Goal: Task Accomplishment & Management: Use online tool/utility

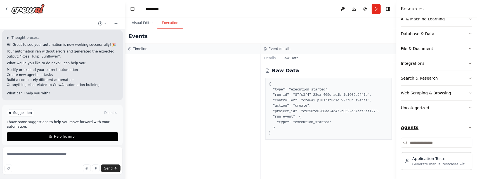
scroll to position [60, 0]
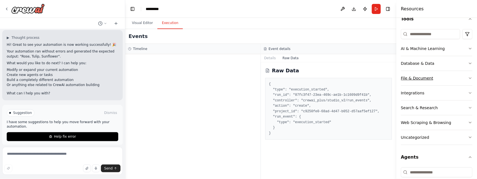
click at [430, 81] on div "File & Document" at bounding box center [417, 78] width 32 height 6
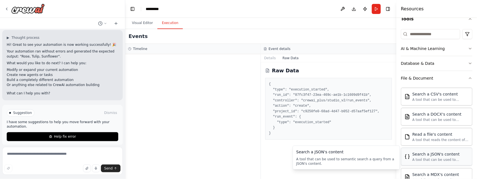
scroll to position [91, 0]
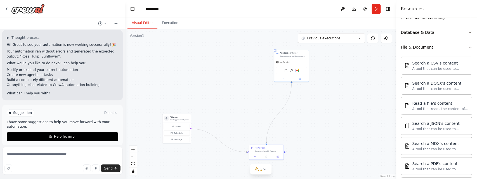
click at [148, 25] on button "Visual Editor" at bounding box center [142, 23] width 30 height 12
click at [7, 8] on icon at bounding box center [6, 9] width 1 height 2
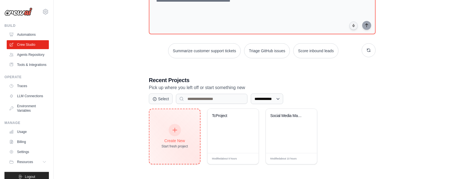
click at [170, 132] on div at bounding box center [175, 130] width 12 height 12
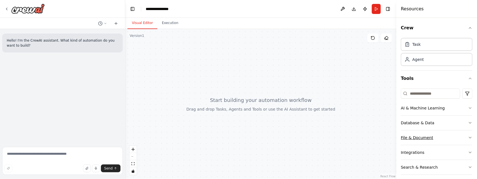
click at [431, 138] on button "File & Document" at bounding box center [437, 138] width 72 height 15
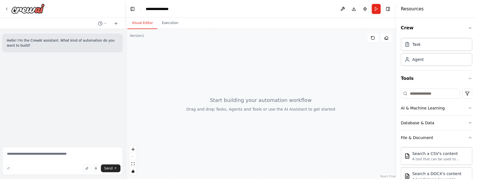
scroll to position [62, 0]
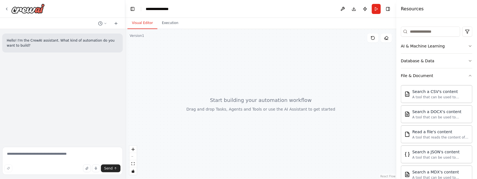
drag, startPoint x: 309, startPoint y: 128, endPoint x: 272, endPoint y: 123, distance: 37.0
click at [283, 126] on div at bounding box center [260, 104] width 271 height 150
click at [273, 123] on div at bounding box center [260, 104] width 271 height 150
click at [272, 123] on div at bounding box center [260, 104] width 271 height 150
click at [236, 130] on div at bounding box center [260, 104] width 271 height 150
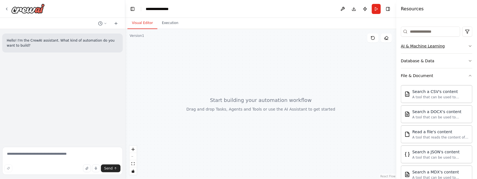
scroll to position [0, 0]
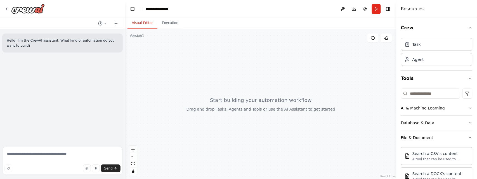
drag, startPoint x: 450, startPoint y: 80, endPoint x: 346, endPoint y: 81, distance: 104.3
click at [346, 81] on div "**********" at bounding box center [238, 89] width 477 height 179
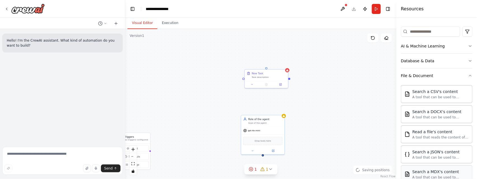
scroll to position [93, 0]
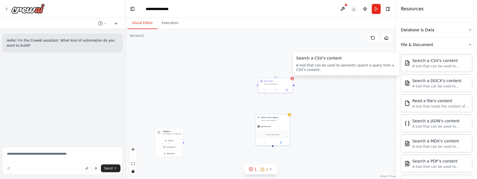
click at [235, 75] on div "Triggers No triggers configured Event Schedule Manage New Task Task description…" at bounding box center [260, 104] width 271 height 150
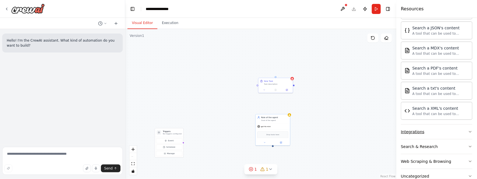
scroll to position [217, 0]
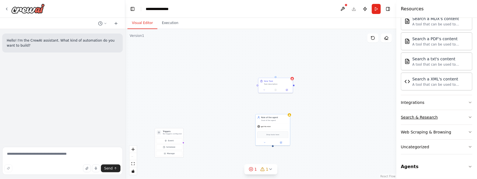
click at [429, 121] on button "Search & Research" at bounding box center [437, 117] width 72 height 15
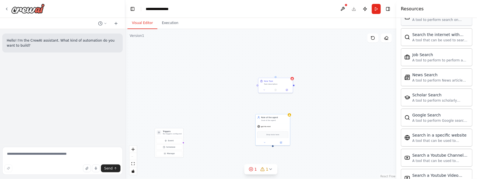
scroll to position [507, 0]
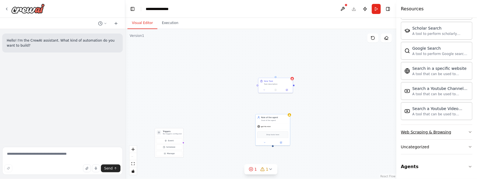
click at [443, 134] on div "Web Scraping & Browsing" at bounding box center [426, 132] width 50 height 6
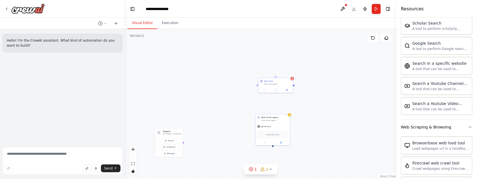
scroll to position [600, 0]
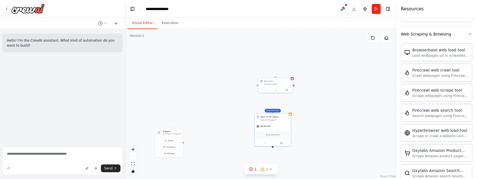
click at [220, 82] on div "Triggers No triggers configured Event Schedule Manage New Task Task description…" at bounding box center [260, 104] width 271 height 150
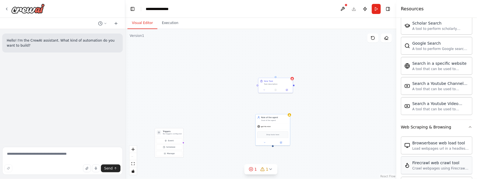
scroll to position [569, 0]
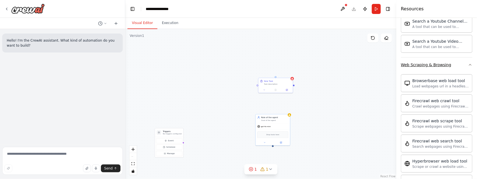
click at [430, 68] on div "Web Scraping & Browsing" at bounding box center [426, 65] width 50 height 6
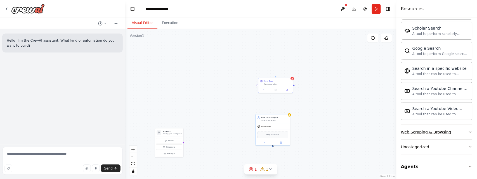
click at [433, 134] on div "Web Scraping & Browsing" at bounding box center [426, 132] width 50 height 6
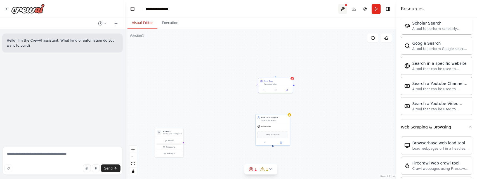
click at [341, 8] on button at bounding box center [342, 9] width 9 height 10
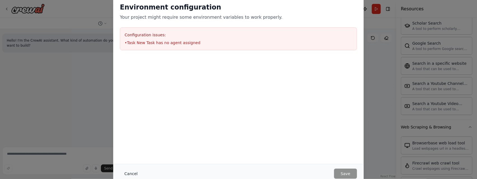
click at [130, 174] on button "Cancel" at bounding box center [131, 174] width 22 height 10
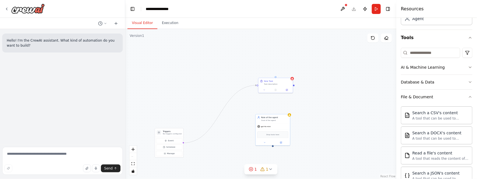
scroll to position [0, 0]
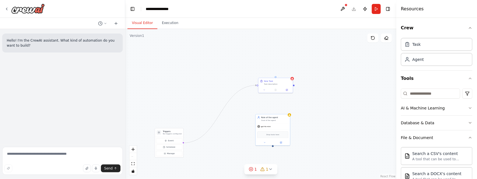
click at [429, 121] on div "Database & Data" at bounding box center [418, 123] width 34 height 6
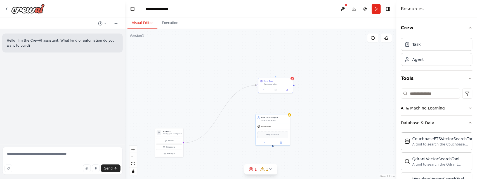
scroll to position [62, 0]
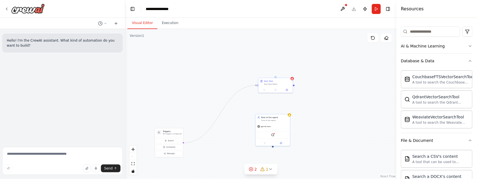
click at [282, 146] on div "Triggers No triggers configured Event Schedule Manage New Task Task description…" at bounding box center [260, 104] width 271 height 150
click at [281, 143] on icon at bounding box center [281, 143] width 2 height 2
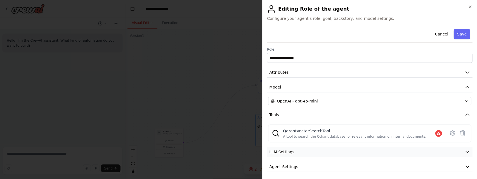
scroll to position [18, 0]
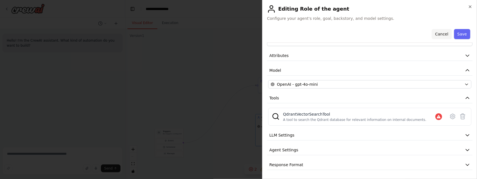
click at [440, 31] on button "Cancel" at bounding box center [442, 34] width 20 height 10
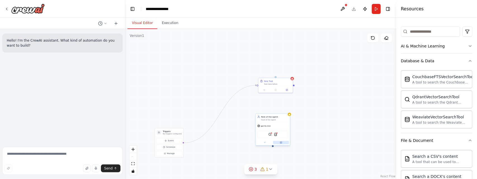
click at [282, 143] on icon at bounding box center [281, 143] width 2 height 2
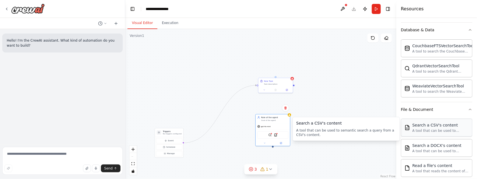
scroll to position [124, 0]
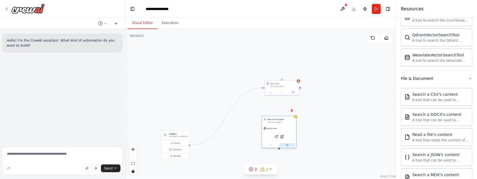
click at [289, 147] on button at bounding box center [287, 144] width 16 height 3
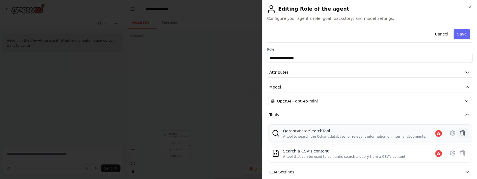
click at [459, 134] on icon at bounding box center [462, 133] width 7 height 7
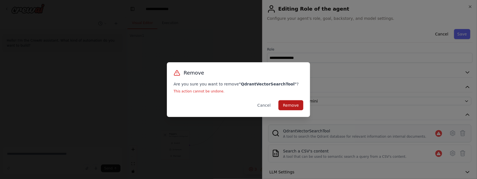
click at [291, 106] on button "Remove" at bounding box center [290, 105] width 25 height 10
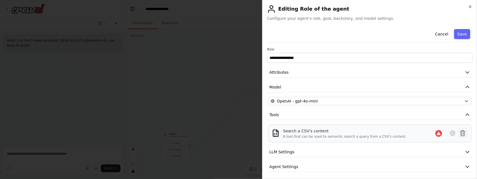
click at [459, 133] on icon at bounding box center [462, 133] width 7 height 7
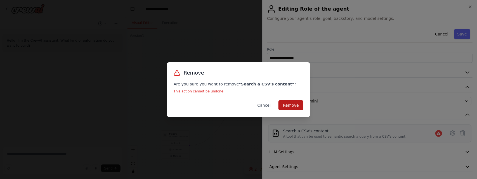
click at [281, 103] on button "Remove" at bounding box center [290, 105] width 25 height 10
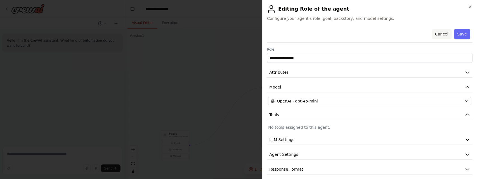
click at [433, 34] on button "Cancel" at bounding box center [442, 34] width 20 height 10
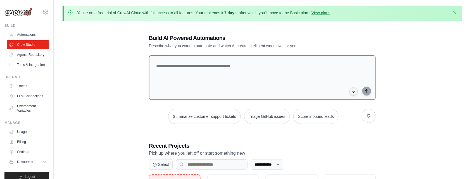
scroll to position [66, 0]
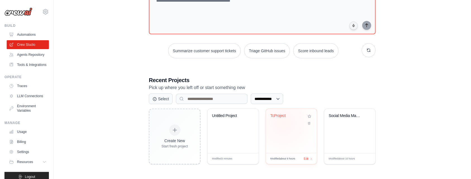
click at [284, 123] on div "TcProject" at bounding box center [292, 120] width 42 height 13
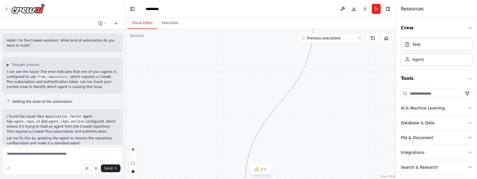
scroll to position [361, 0]
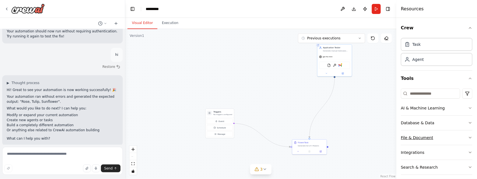
click at [429, 138] on div "File & Document" at bounding box center [417, 138] width 32 height 6
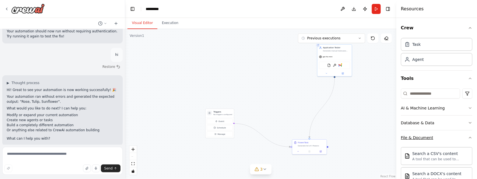
scroll to position [62, 0]
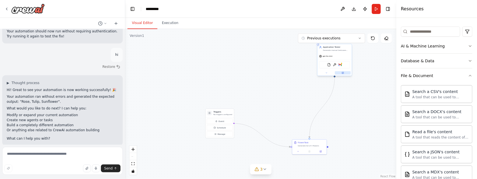
click at [344, 73] on icon at bounding box center [343, 73] width 2 height 2
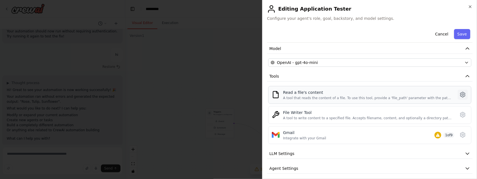
click at [459, 95] on icon at bounding box center [462, 94] width 7 height 7
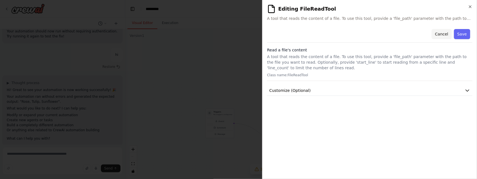
click at [443, 33] on button "Cancel" at bounding box center [442, 34] width 20 height 10
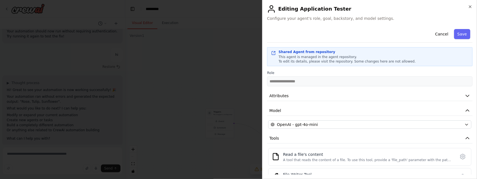
scroll to position [62, 0]
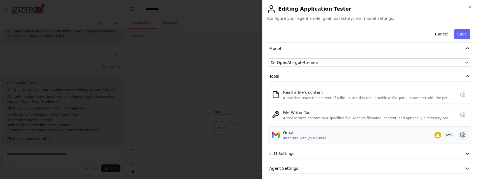
click at [462, 136] on icon at bounding box center [463, 135] width 2 height 2
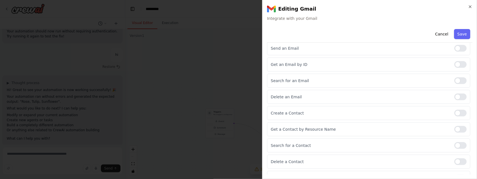
scroll to position [87, 0]
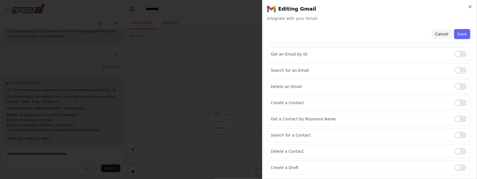
click at [440, 34] on button "Cancel" at bounding box center [442, 34] width 20 height 10
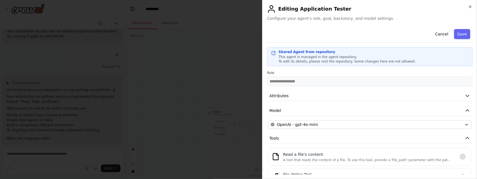
scroll to position [82, 0]
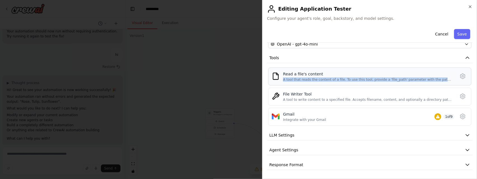
drag, startPoint x: 341, startPoint y: 74, endPoint x: 341, endPoint y: 84, distance: 9.8
click at [341, 84] on div "Read a file's content A tool that reads the content of a file. To use this tool…" at bounding box center [369, 77] width 203 height 18
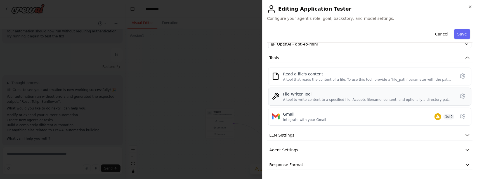
click at [332, 92] on div "File Writer Tool" at bounding box center [367, 94] width 169 height 6
click at [319, 112] on div "Gmail" at bounding box center [304, 115] width 43 height 6
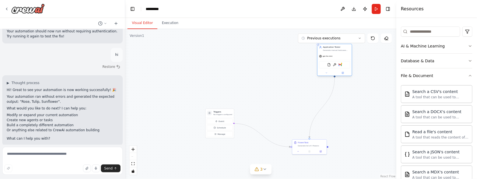
click at [334, 67] on div "FileReadTool FileWriterTool Gmail" at bounding box center [334, 64] width 31 height 7
click at [344, 75] on div at bounding box center [335, 73] width 34 height 6
click at [347, 105] on div ".deletable-edge-delete-btn { width: 20px; height: 20px; border: 0px solid #ffff…" at bounding box center [260, 104] width 271 height 150
click at [345, 73] on button at bounding box center [343, 72] width 16 height 3
click at [7, 8] on icon at bounding box center [6, 9] width 1 height 2
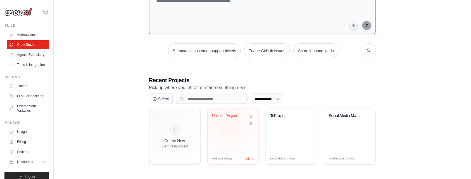
click at [228, 126] on div "Untitled Project" at bounding box center [233, 131] width 51 height 44
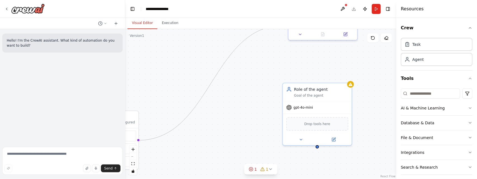
drag, startPoint x: 343, startPoint y: 124, endPoint x: 271, endPoint y: 89, distance: 80.5
click at [271, 89] on div "Triggers No triggers configured Event Schedule Manage New Task Task description…" at bounding box center [260, 104] width 271 height 150
click at [429, 139] on div "File & Document" at bounding box center [417, 138] width 32 height 6
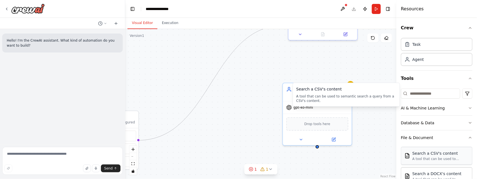
scroll to position [62, 0]
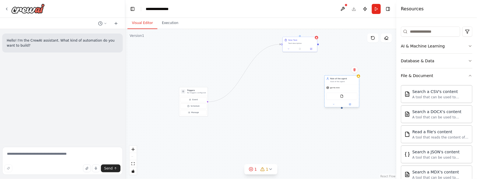
drag, startPoint x: 308, startPoint y: 85, endPoint x: 353, endPoint y: 88, distance: 44.5
click at [353, 88] on div "gpt-4o-mini" at bounding box center [342, 88] width 34 height 6
click at [304, 35] on div "Triggers No triggers configured Event Schedule Manage New Task Task description…" at bounding box center [260, 104] width 271 height 150
drag, startPoint x: 304, startPoint y: 34, endPoint x: 332, endPoint y: 125, distance: 95.6
click at [332, 125] on div "Triggers No triggers configured Event Schedule Manage New Task Task description…" at bounding box center [260, 104] width 271 height 150
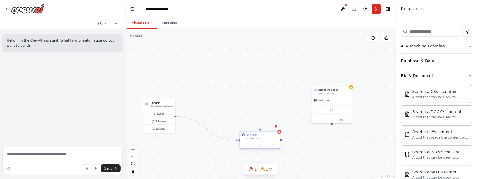
drag, startPoint x: 281, startPoint y: 47, endPoint x: 257, endPoint y: 142, distance: 98.0
click at [257, 142] on div "New Task Task description" at bounding box center [260, 140] width 41 height 18
drag, startPoint x: 328, startPoint y: 96, endPoint x: 271, endPoint y: 63, distance: 65.4
click at [271, 63] on div "Role of the agent Goal of the agent gpt-4o-mini FileReadTool" at bounding box center [279, 74] width 41 height 37
drag, startPoint x: 260, startPoint y: 130, endPoint x: 282, endPoint y: 94, distance: 42.1
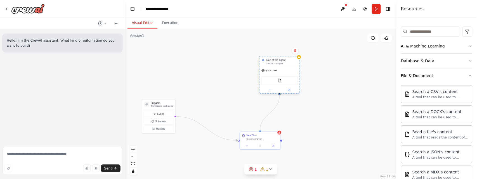
click at [282, 94] on div "Triggers No triggers configured Event Schedule Manage New Task Task description…" at bounding box center [205, 75] width 158 height 88
click at [377, 11] on button "Run" at bounding box center [376, 9] width 9 height 10
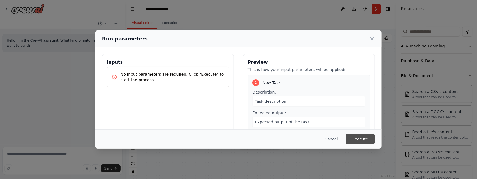
click at [356, 139] on button "Execute" at bounding box center [360, 139] width 29 height 10
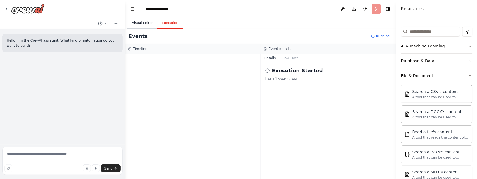
click at [139, 22] on button "Visual Editor" at bounding box center [142, 23] width 30 height 12
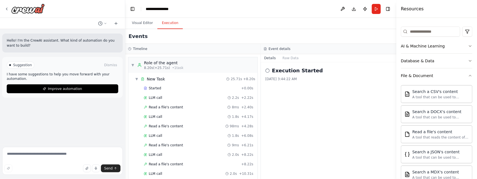
click at [166, 27] on button "Execution" at bounding box center [169, 23] width 25 height 12
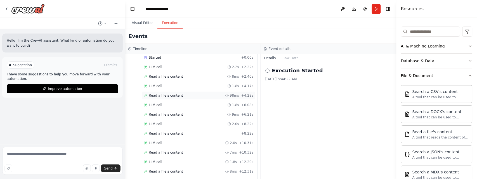
click at [162, 94] on span "Read a file's content" at bounding box center [166, 95] width 34 height 4
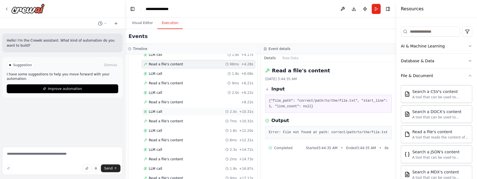
scroll to position [155, 0]
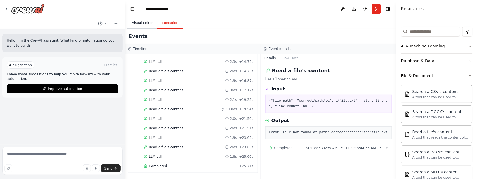
click at [144, 21] on button "Visual Editor" at bounding box center [142, 23] width 30 height 12
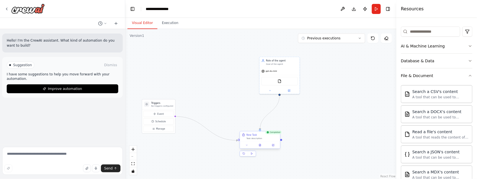
click at [255, 140] on div "Task description" at bounding box center [263, 138] width 32 height 3
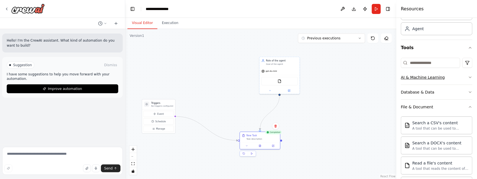
scroll to position [0, 0]
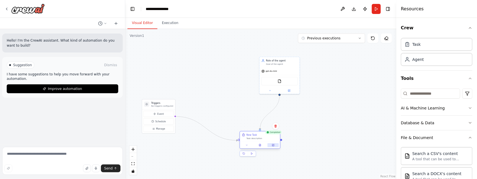
click at [272, 147] on button at bounding box center [273, 145] width 11 height 4
click at [274, 148] on div at bounding box center [260, 145] width 40 height 7
click at [273, 145] on icon at bounding box center [273, 144] width 1 height 1
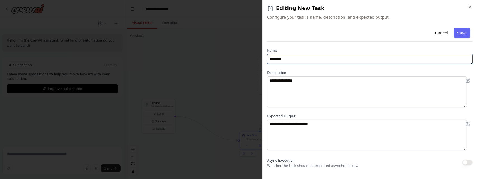
drag, startPoint x: 296, startPoint y: 61, endPoint x: 270, endPoint y: 57, distance: 26.5
click at [270, 57] on input "********" at bounding box center [369, 59] width 205 height 10
type input "**********"
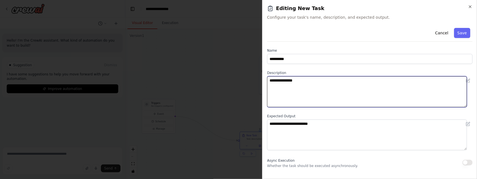
click at [301, 80] on textarea "**********" at bounding box center [367, 91] width 200 height 31
type textarea "**********"
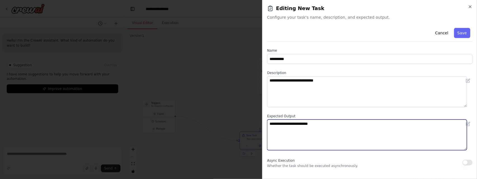
click at [295, 124] on textarea "**********" at bounding box center [367, 135] width 200 height 31
click at [292, 125] on textarea "**********" at bounding box center [367, 135] width 200 height 31
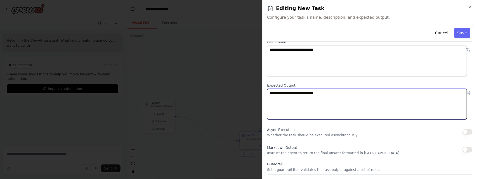
scroll to position [74, 0]
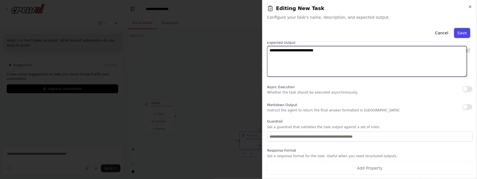
type textarea "**********"
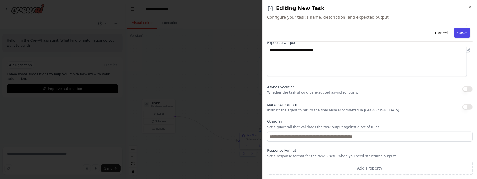
click at [458, 33] on button "Save" at bounding box center [462, 33] width 16 height 10
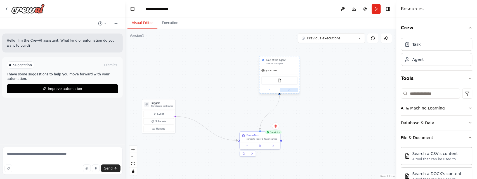
click at [291, 91] on button at bounding box center [289, 90] width 18 height 4
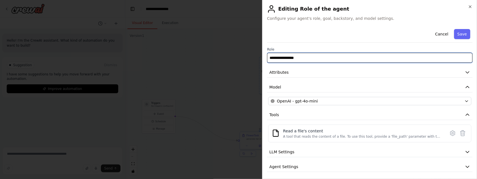
drag, startPoint x: 323, startPoint y: 56, endPoint x: 271, endPoint y: 56, distance: 52.8
click at [271, 56] on input "**********" at bounding box center [369, 58] width 205 height 10
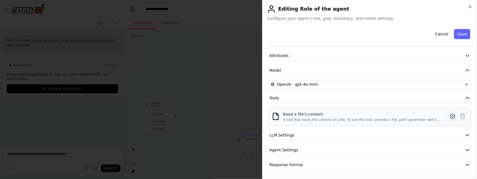
click at [452, 116] on icon at bounding box center [453, 117] width 2 height 2
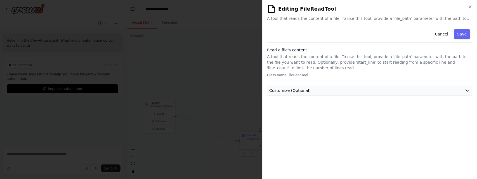
click at [320, 87] on button "Customize (Optional)" at bounding box center [369, 91] width 205 height 10
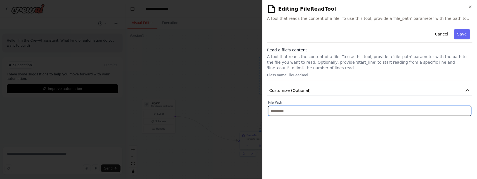
click at [319, 112] on input "text" at bounding box center [369, 111] width 203 height 10
paste input "*********"
type input "**********"
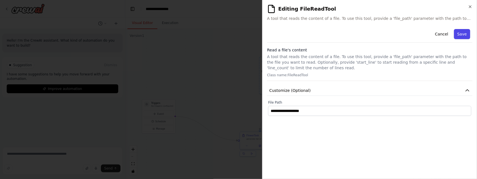
click at [464, 35] on button "Save" at bounding box center [462, 34] width 16 height 10
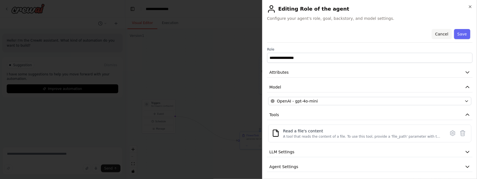
click at [438, 36] on button "Cancel" at bounding box center [442, 34] width 20 height 10
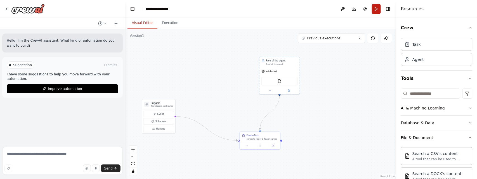
click at [376, 8] on button "Run" at bounding box center [376, 9] width 9 height 10
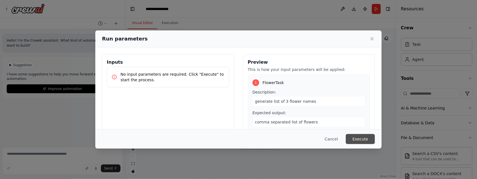
click at [362, 137] on button "Execute" at bounding box center [360, 139] width 29 height 10
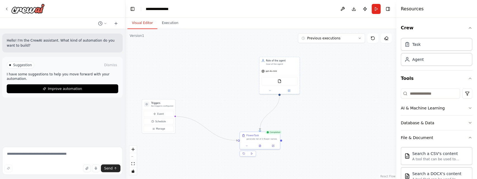
click at [139, 24] on button "Visual Editor" at bounding box center [142, 23] width 30 height 12
click at [288, 89] on icon at bounding box center [289, 90] width 3 height 3
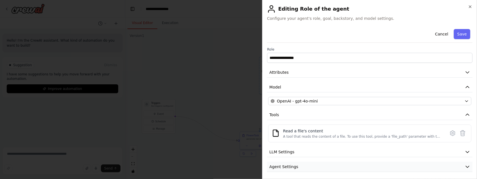
scroll to position [18, 0]
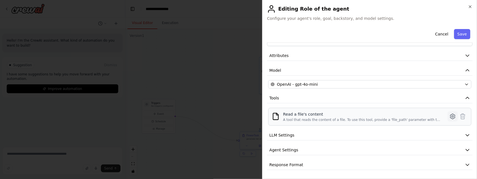
click at [449, 115] on icon at bounding box center [452, 116] width 7 height 7
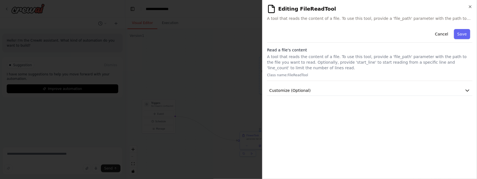
scroll to position [0, 0]
click at [390, 88] on button "Customize (Optional)" at bounding box center [369, 91] width 205 height 10
click at [448, 35] on button "Cancel" at bounding box center [442, 34] width 20 height 10
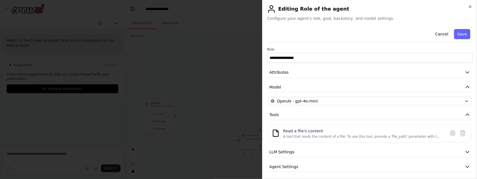
scroll to position [18, 0]
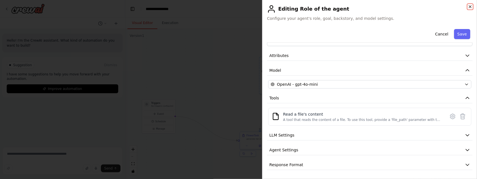
click at [470, 6] on icon "button" at bounding box center [470, 7] width 2 height 2
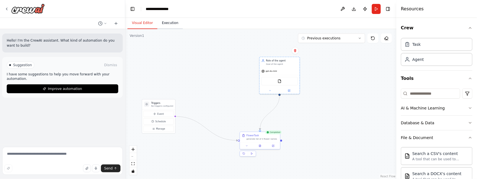
click at [171, 23] on button "Execution" at bounding box center [169, 23] width 25 height 12
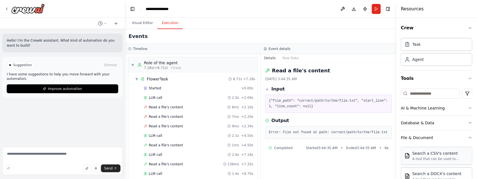
scroll to position [62, 0]
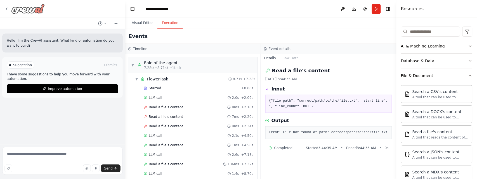
click at [7, 7] on icon at bounding box center [6, 9] width 4 height 4
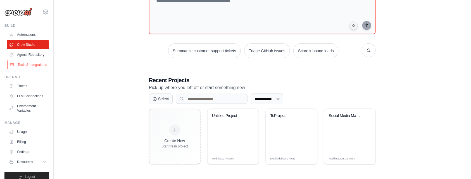
click at [25, 69] on link "Tools & Integrations" at bounding box center [28, 64] width 42 height 9
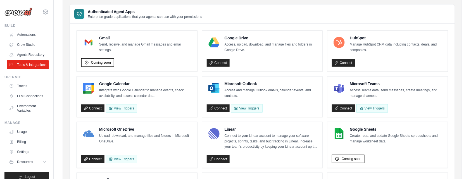
scroll to position [31, 0]
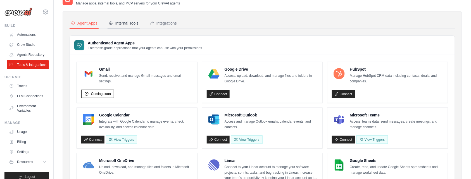
click at [124, 23] on div "Internal Tools" at bounding box center [124, 23] width 30 height 6
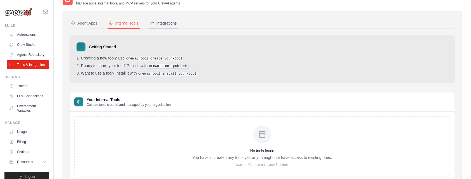
click at [165, 20] on div "Integrations" at bounding box center [163, 23] width 27 height 6
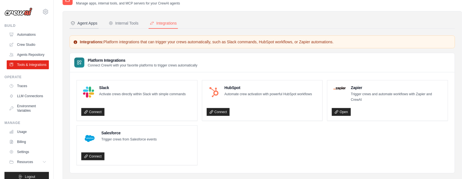
click at [83, 25] on div "Agent Apps" at bounding box center [84, 23] width 27 height 6
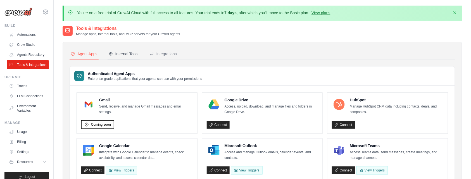
click at [130, 53] on div "Internal Tools" at bounding box center [124, 54] width 30 height 6
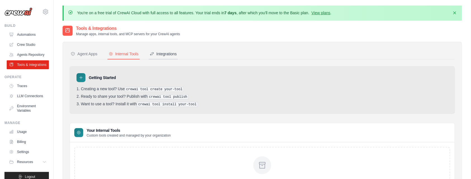
click at [157, 50] on button "Integrations" at bounding box center [163, 54] width 29 height 11
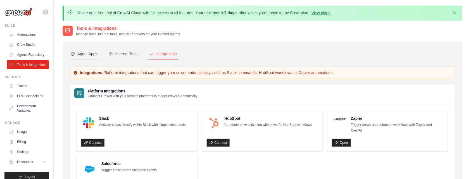
click at [92, 57] on button "Agent Apps" at bounding box center [84, 54] width 29 height 11
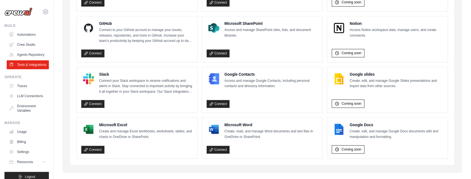
scroll to position [384, 0]
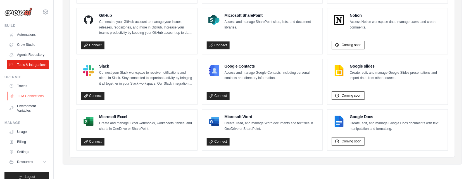
click at [30, 101] on link "LLM Connections" at bounding box center [28, 96] width 42 height 9
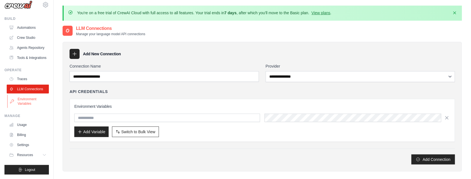
scroll to position [58, 0]
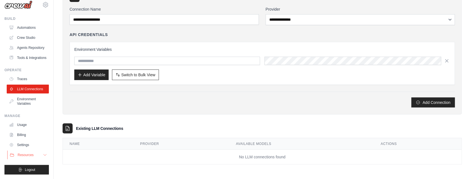
click at [23, 153] on span "Resources" at bounding box center [26, 155] width 16 height 4
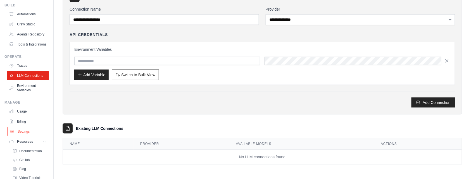
scroll to position [61, 0]
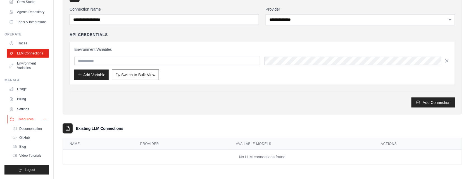
click at [26, 117] on span "Resources" at bounding box center [26, 119] width 16 height 4
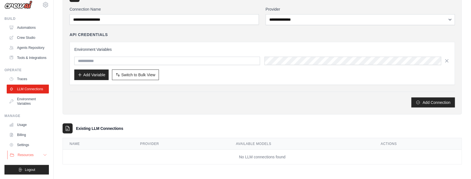
scroll to position [20, 0]
click at [32, 153] on span "Resources" at bounding box center [26, 155] width 16 height 4
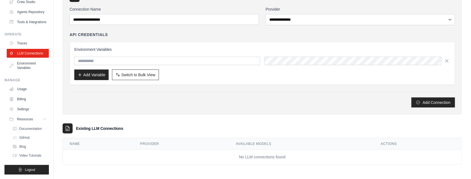
scroll to position [0, 0]
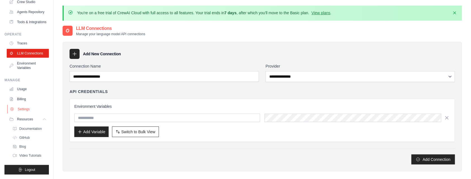
click at [28, 105] on link "Settings" at bounding box center [28, 109] width 42 height 9
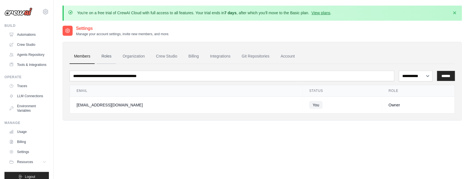
click at [109, 57] on link "Roles" at bounding box center [106, 56] width 19 height 15
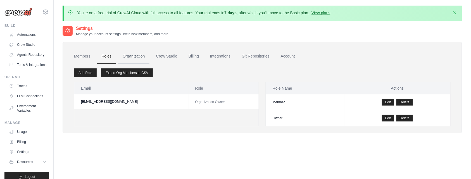
click at [139, 55] on link "Organization" at bounding box center [133, 56] width 31 height 15
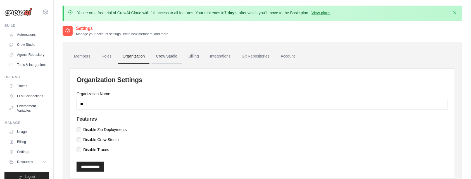
click at [173, 60] on link "Crew Studio" at bounding box center [167, 56] width 30 height 15
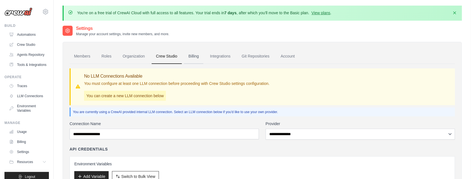
click at [195, 54] on link "Billing" at bounding box center [193, 56] width 19 height 15
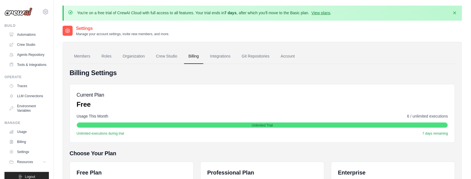
click at [223, 58] on link "Integrations" at bounding box center [220, 56] width 29 height 15
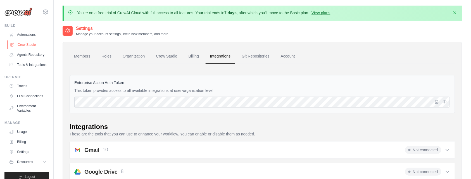
click at [27, 47] on link "Crew Studio" at bounding box center [28, 44] width 42 height 9
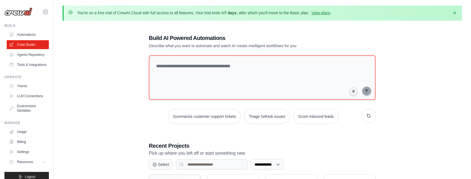
scroll to position [66, 0]
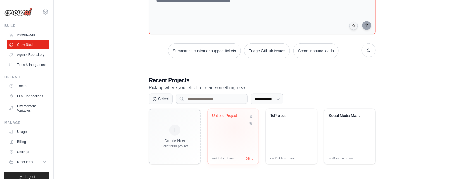
click at [235, 128] on div "Untitled Project" at bounding box center [233, 131] width 51 height 44
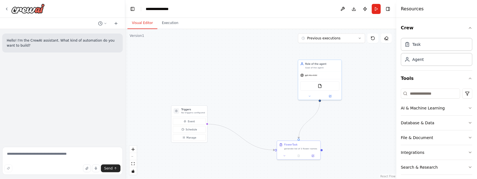
drag, startPoint x: 316, startPoint y: 108, endPoint x: 270, endPoint y: 87, distance: 50.5
click at [270, 87] on div ".deletable-edge-delete-btn { width: 20px; height: 20px; border: 0px solid #ffff…" at bounding box center [260, 104] width 271 height 150
